Goal: Task Accomplishment & Management: Use online tool/utility

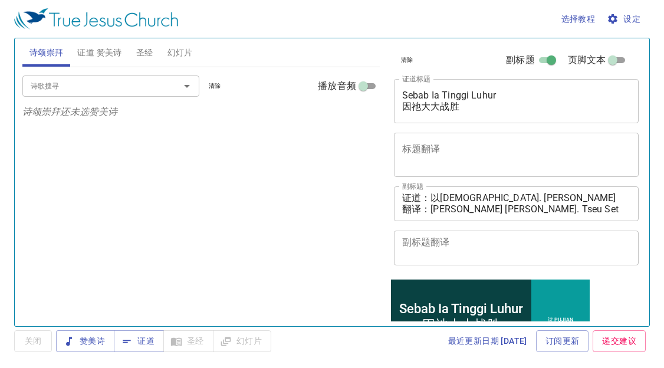
click at [95, 177] on div "诗歌搜寻 诗歌搜寻 清除 播放音频 诗颂崇拜还未选赞美诗" at bounding box center [200, 191] width 357 height 249
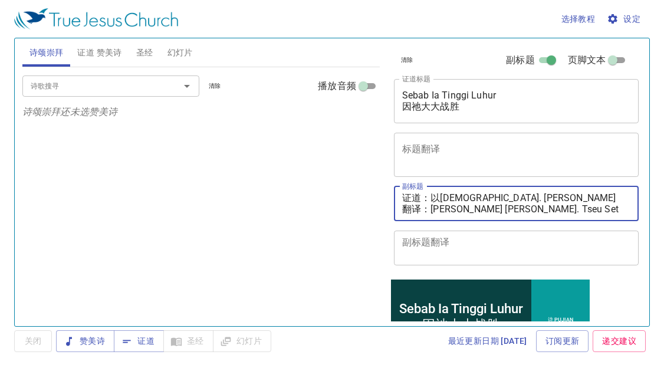
drag, startPoint x: 434, startPoint y: 195, endPoint x: 608, endPoint y: 207, distance: 174.3
click at [608, 207] on textarea "证道：以法莲传道 Pdt. Efraim Yuam 翻译：邹雪妮姊妹 Sis. Tseu Set Nee" at bounding box center [516, 203] width 229 height 22
click at [610, 206] on textarea "证道：以法莲传道 Pdt. Efraim Yuam 翻译：邹雪妮姊妹 Sis. Tseu Set Nee" at bounding box center [516, 203] width 229 height 22
drag, startPoint x: 433, startPoint y: 198, endPoint x: 593, endPoint y: 204, distance: 160.4
click at [593, 204] on textarea "证道：以法莲传道 Pdt. Efraim Yuam 翻译：邹雪妮姊妹 Sis. Tseu Set Nee" at bounding box center [516, 203] width 229 height 22
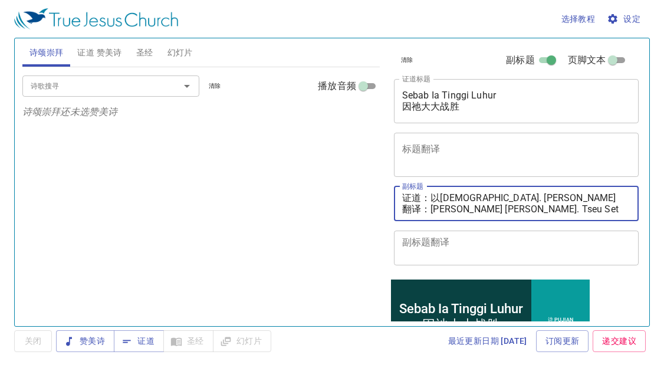
click at [593, 204] on textarea "证道：以法莲传道 Pdt. Efraim Yuam 翻译：邹雪妮姊妹 Sis. Tseu Set Nee" at bounding box center [516, 203] width 229 height 22
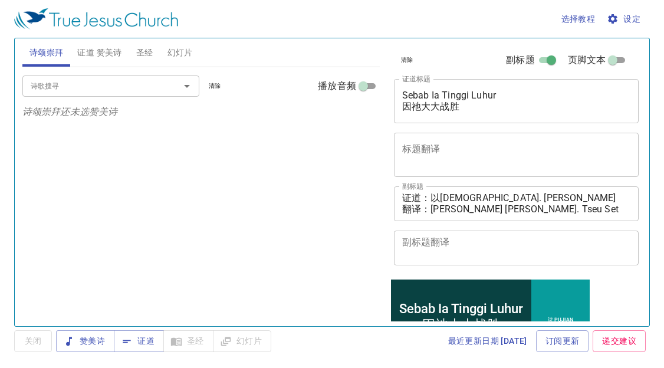
drag, startPoint x: 513, startPoint y: 192, endPoint x: 464, endPoint y: 191, distance: 48.9
click at [512, 192] on div "证道：以法莲传道 Pdt. Efraim Yuam 翻译：邹雪妮姊妹 Sis. Tseu Set Nee x 副标题" at bounding box center [516, 203] width 245 height 35
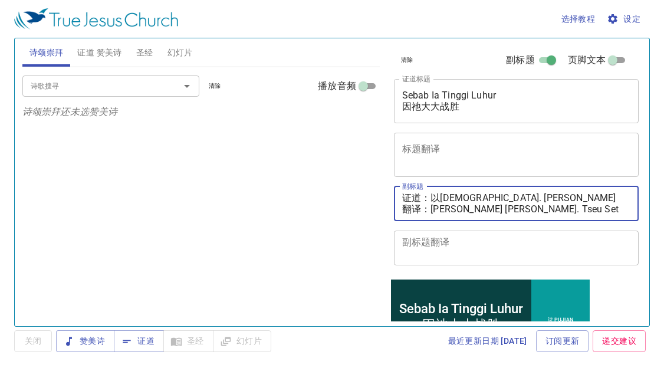
drag, startPoint x: 434, startPoint y: 197, endPoint x: 582, endPoint y: 197, distance: 147.9
click at [580, 200] on textarea "证道：以法莲传道 Pdt. Efraim Yuam 翻译：邹雪妮姊妹 Sis. Tseu Set Nee" at bounding box center [516, 203] width 229 height 22
paste textarea "李玛拉基传道 Pdt. Malachi Lee"
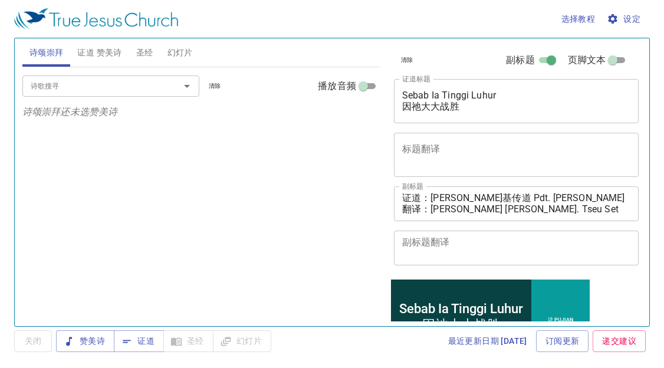
click at [120, 152] on div "诗歌搜寻 诗歌搜寻 清除 播放音频 诗颂崇拜还未选赞美诗" at bounding box center [200, 191] width 357 height 249
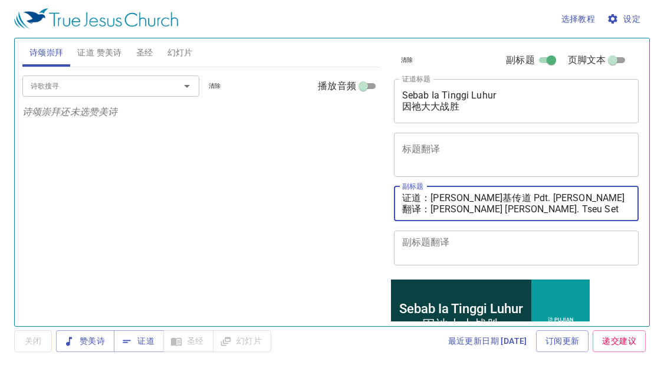
drag, startPoint x: 433, startPoint y: 211, endPoint x: 594, endPoint y: 221, distance: 161.2
click at [590, 230] on div "副标题 证道：李玛拉基传道 Pdt. Malachi Lee 翻译：邹雪妮姊妹 Sis. Tseu Set Nee x 副标题 副标题翻译 x 副标题翻译" at bounding box center [511, 226] width 245 height 88
paste textarea "秀霞姊妹 Sis. Wong Siew Ha"
type textarea "证道：李玛拉基传道 Pdt. Malachi Lee 翻译：黄秀霞姊妹 Sis. Wong Siew Ha"
click at [97, 84] on input "诗歌搜寻" at bounding box center [93, 86] width 135 height 14
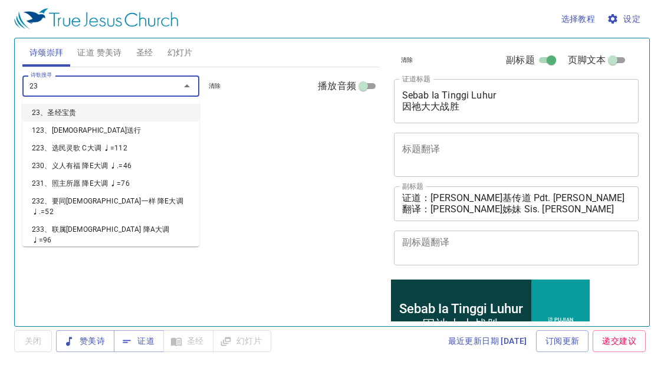
type input "231"
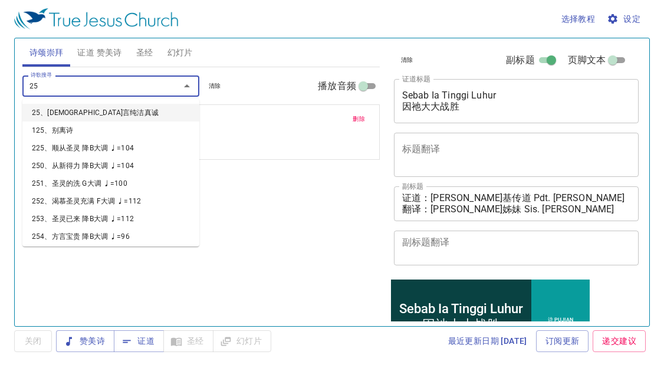
type input "256"
type input "263"
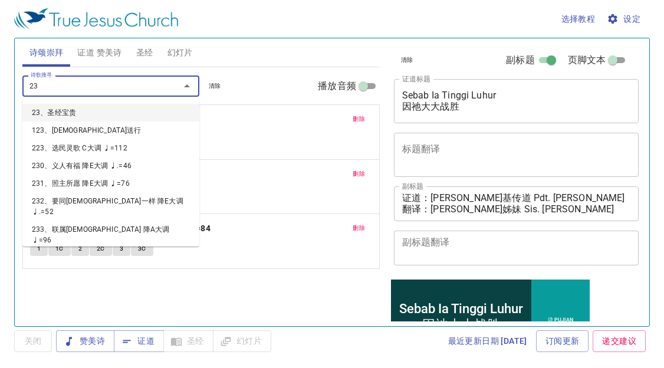
type input "239"
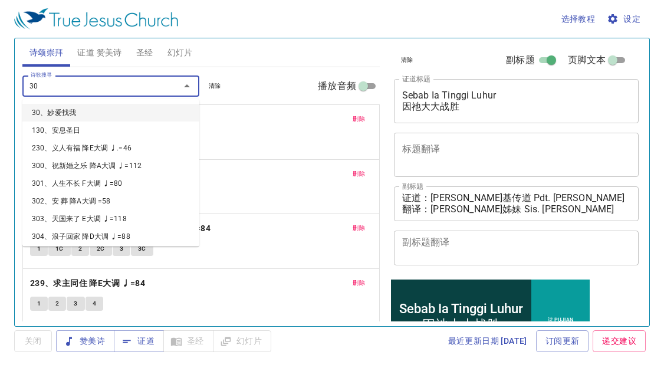
type input "307"
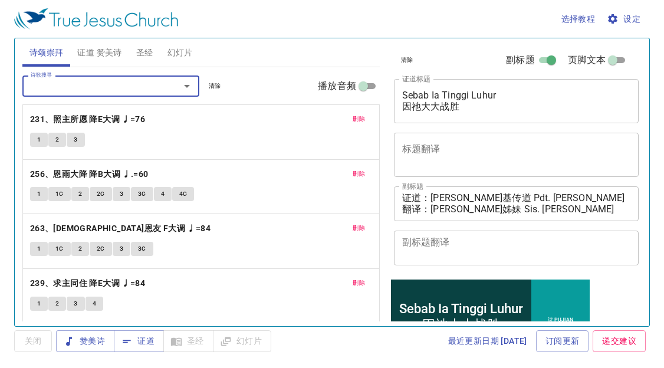
click at [90, 52] on span "证道 赞美诗" at bounding box center [99, 52] width 44 height 15
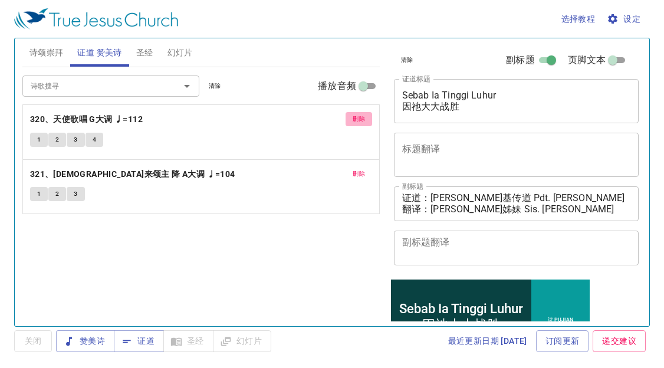
click at [352, 114] on span "删除" at bounding box center [358, 119] width 12 height 11
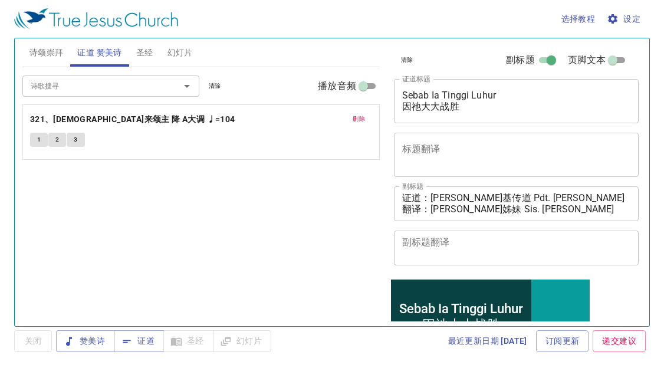
click at [352, 114] on span "删除" at bounding box center [358, 119] width 12 height 11
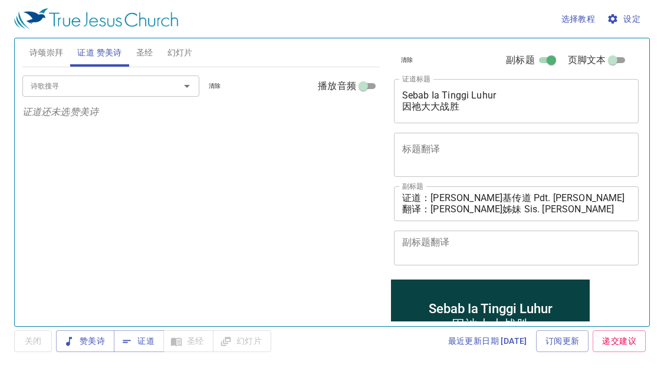
click at [51, 55] on span "诗颂崇拜" at bounding box center [46, 52] width 34 height 15
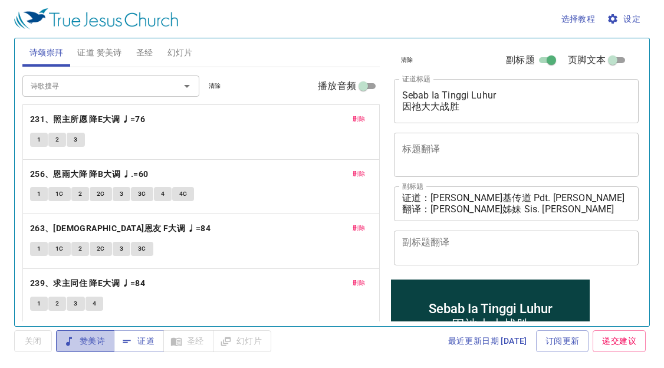
click at [97, 339] on span "赞美诗" at bounding box center [84, 341] width 39 height 15
click at [124, 68] on div "诗歌搜寻 诗歌搜寻 清除 播放音频" at bounding box center [200, 86] width 357 height 38
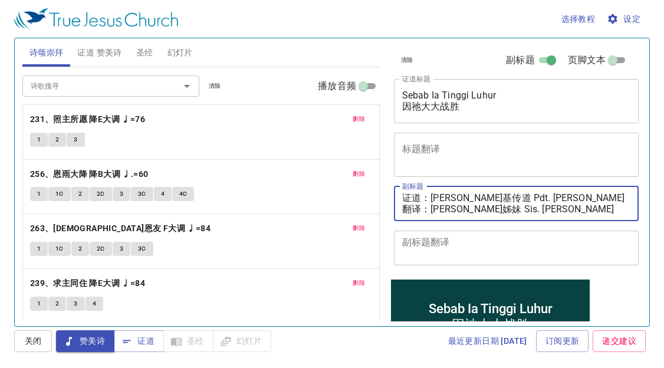
click at [464, 196] on textarea "证道：李玛拉基传道 Pdt. Malachi Lee 翻译：黄秀霞姊妹 Sis. Wong Siew Ha" at bounding box center [516, 203] width 229 height 22
drag, startPoint x: 565, startPoint y: 197, endPoint x: 434, endPoint y: 199, distance: 131.4
click at [434, 199] on textarea "证道：李玛拉基传道 Pdt. Malachi Lee 翻译：黄秀霞姊妹 Sis. Wong Siew Ha" at bounding box center [516, 203] width 229 height 22
paste textarea "迦利亚传道 Pdt. Zakaria"
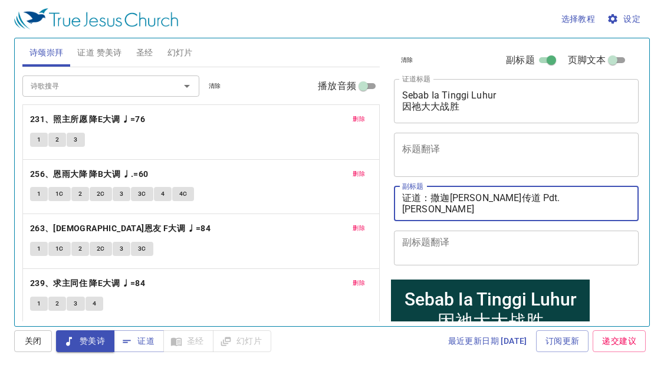
type textarea "证道：撒迦[PERSON_NAME]传道 Pdt. [PERSON_NAME] 翻译：[PERSON_NAME]姊妹 Sis. [PERSON_NAME]"
click at [328, 21] on div "选择教程 设定" at bounding box center [329, 19] width 631 height 38
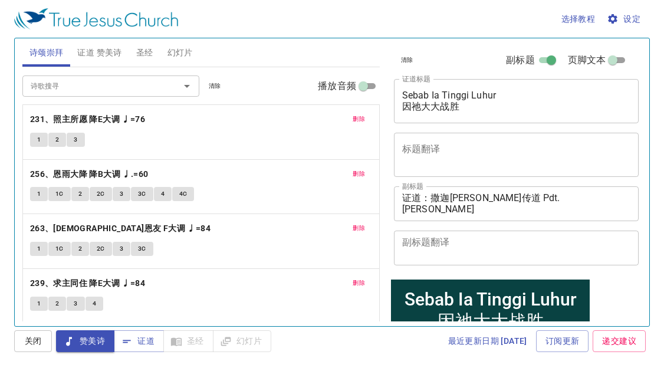
click at [116, 49] on span "证道 赞美诗" at bounding box center [99, 52] width 44 height 15
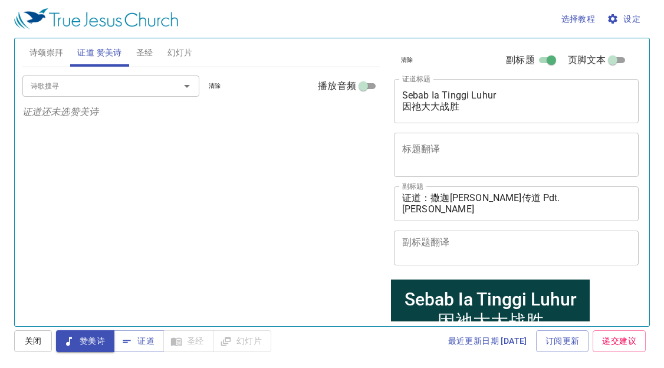
click at [49, 50] on span "诗颂崇拜" at bounding box center [46, 52] width 34 height 15
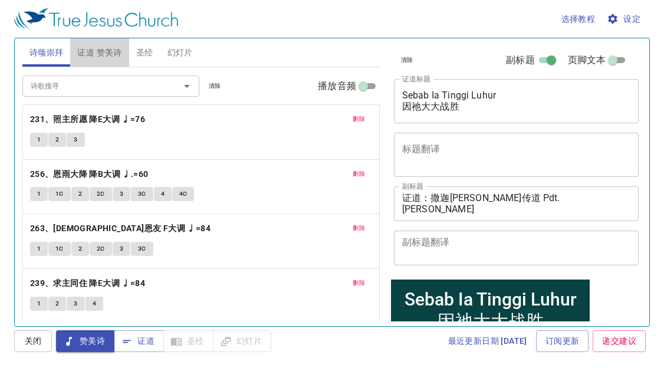
click at [113, 51] on span "证道 赞美诗" at bounding box center [99, 52] width 44 height 15
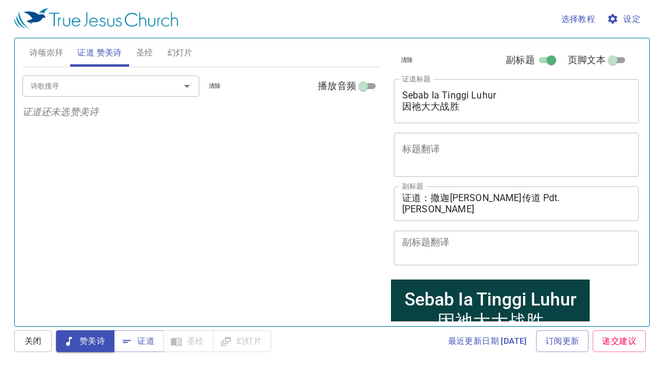
click at [137, 92] on input "诗歌搜寻" at bounding box center [93, 86] width 135 height 14
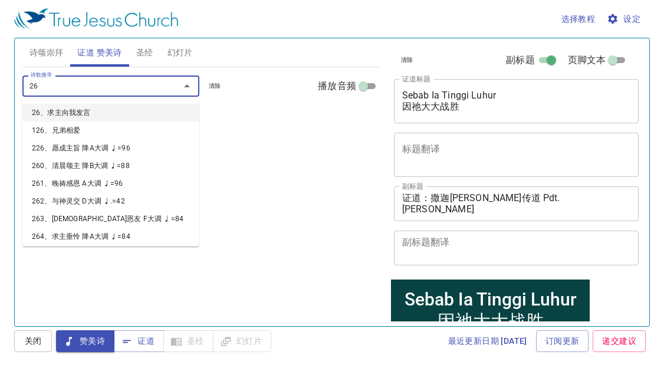
type input "260"
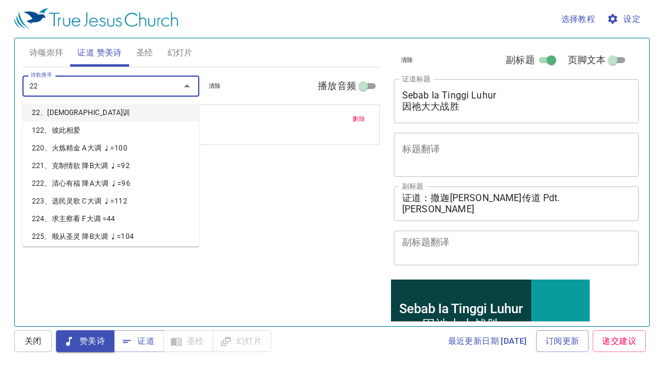
type input "220"
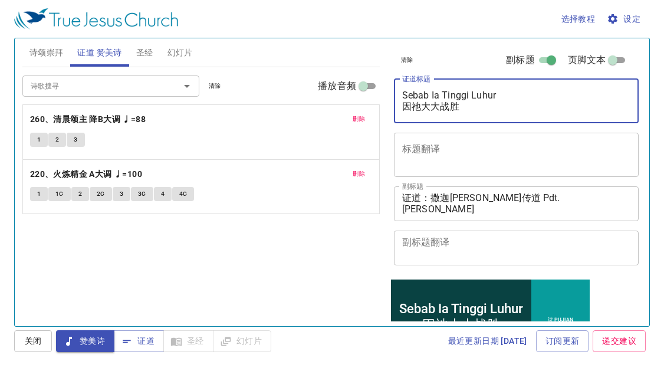
drag, startPoint x: 402, startPoint y: 95, endPoint x: 472, endPoint y: 102, distance: 69.8
click at [473, 103] on textarea "Sebab Ia Tinggi Luhur 因祂大大战胜" at bounding box center [516, 101] width 229 height 22
type textarea "J"
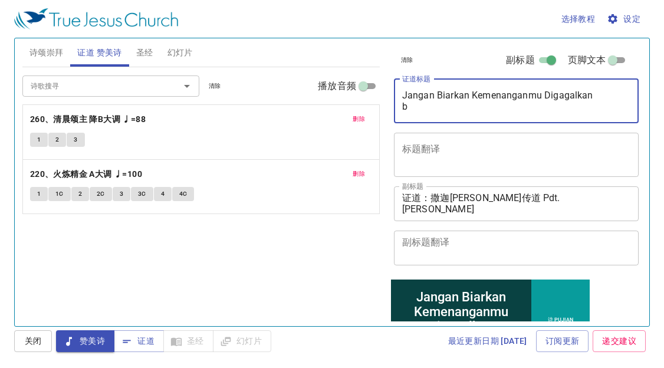
type textarea "Jangan Biarkan Kemenanganmu Digagalkan bu"
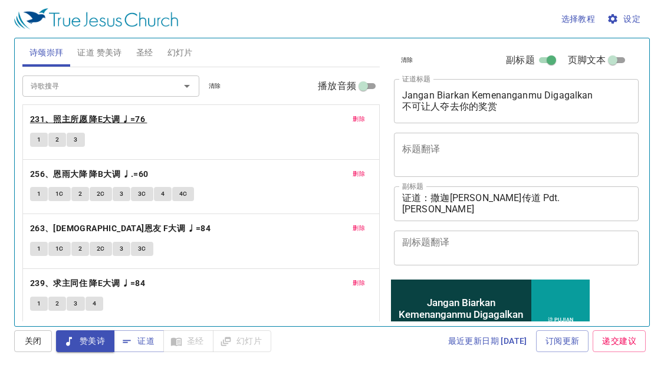
click at [100, 117] on b "231、照主所愿 降E大调 ♩=76" at bounding box center [87, 119] width 115 height 15
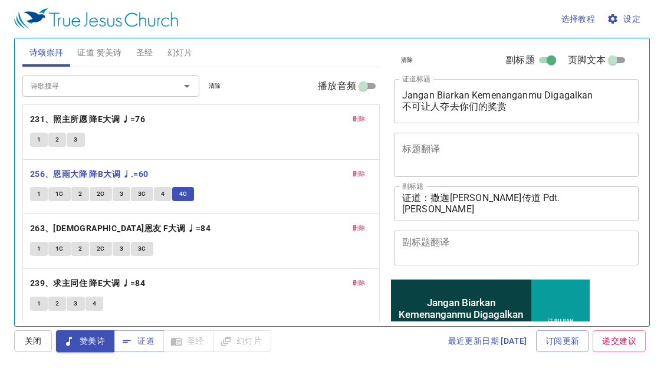
scroll to position [57, 0]
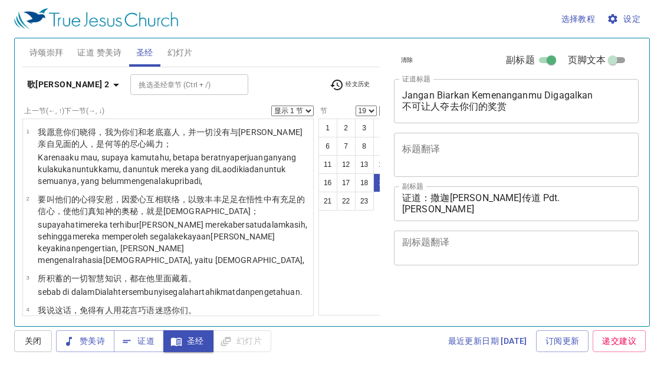
select select "19"
select select "18"
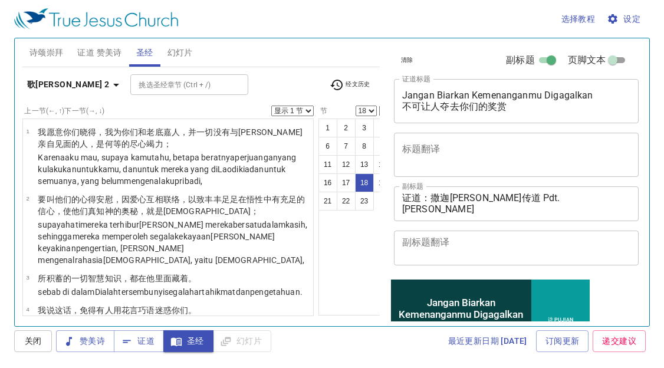
scroll to position [1029, 0]
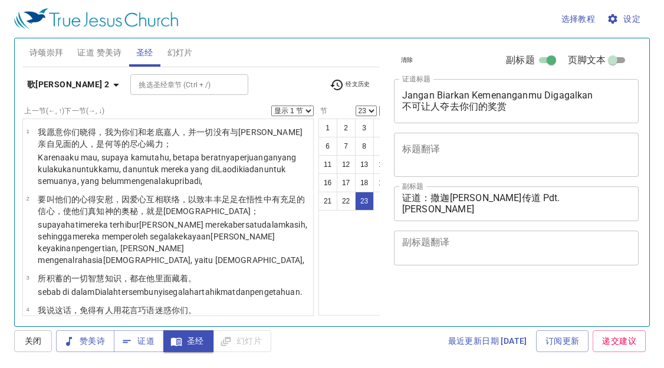
select select "23"
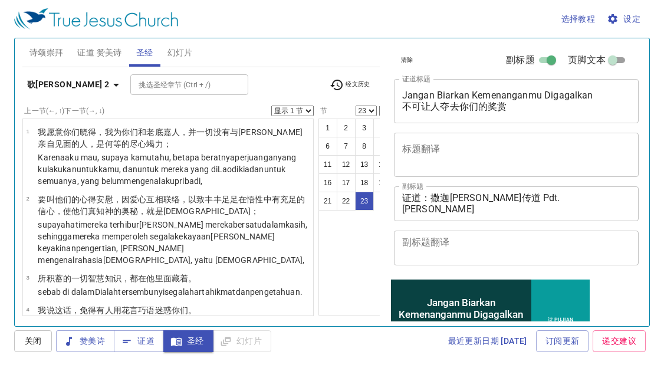
scroll to position [1324, 0]
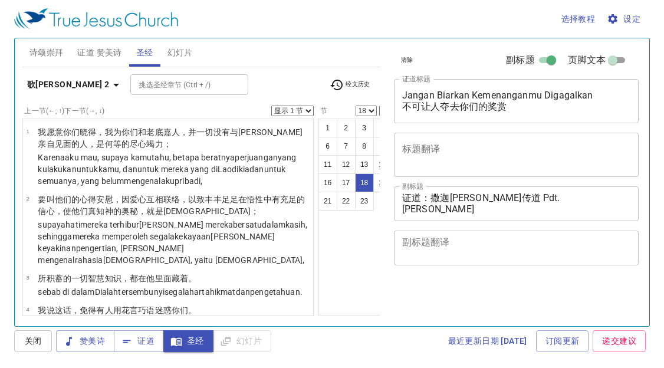
select select "18"
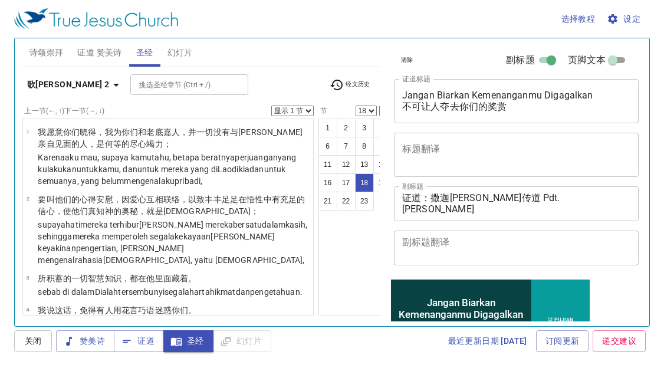
scroll to position [1029, 0]
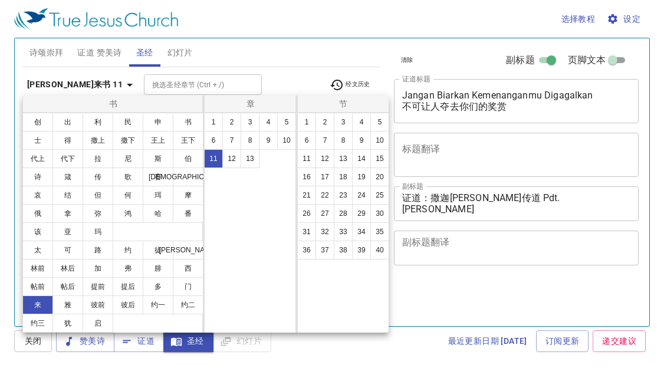
select select "11"
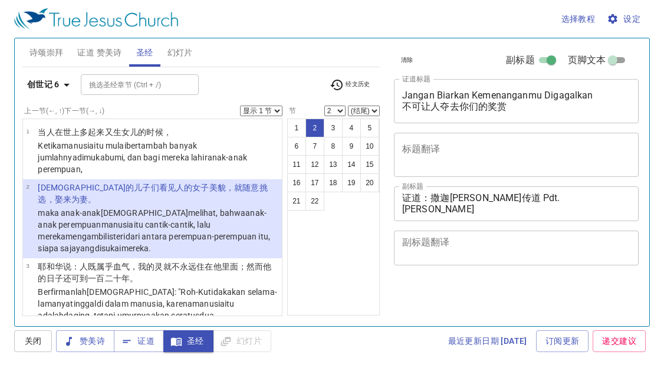
select select "2"
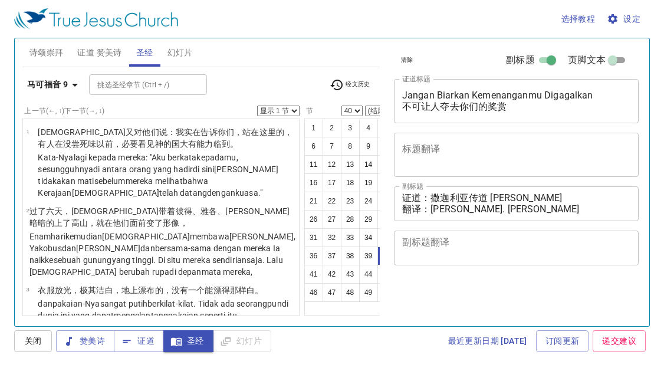
select select "40"
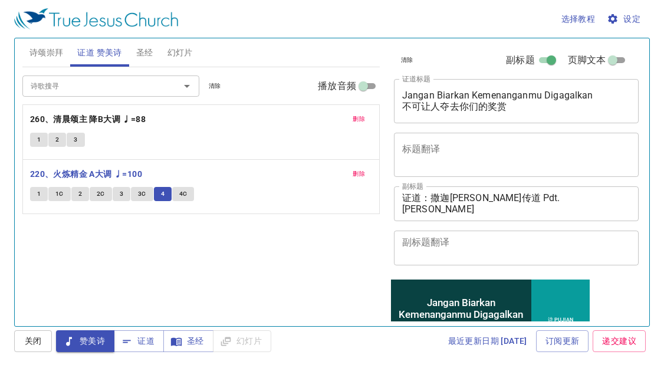
click at [181, 197] on span "4C" at bounding box center [183, 194] width 8 height 11
click at [179, 191] on span "4C" at bounding box center [183, 194] width 8 height 11
click at [180, 191] on span "4C" at bounding box center [183, 194] width 8 height 11
click at [226, 184] on div "删除 220、火炼精金 A大调 ♩=100 1 1C 2 2C 3 3C 4 4C" at bounding box center [201, 187] width 356 height 54
